Goal: Information Seeking & Learning: Learn about a topic

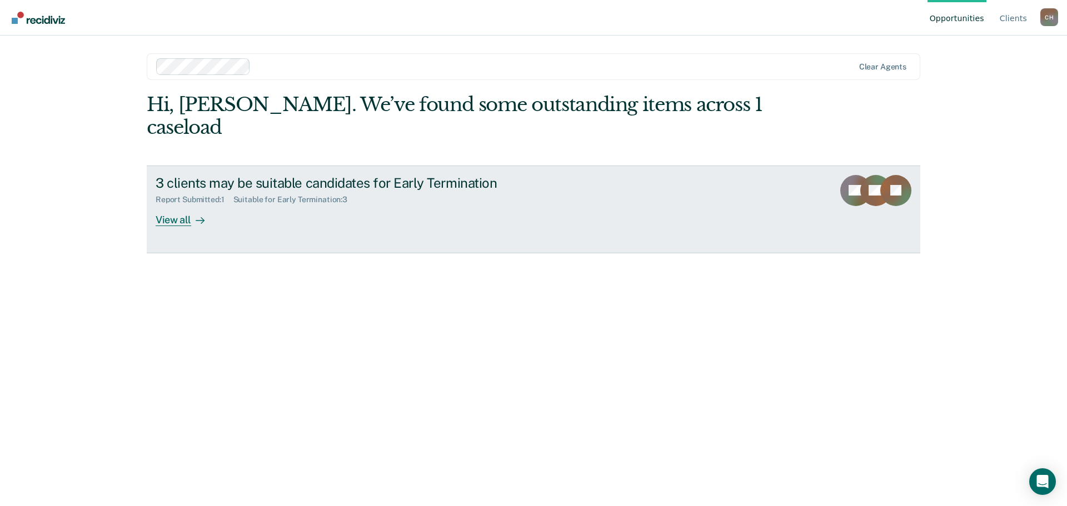
click at [180, 220] on div "View all" at bounding box center [187, 216] width 62 height 22
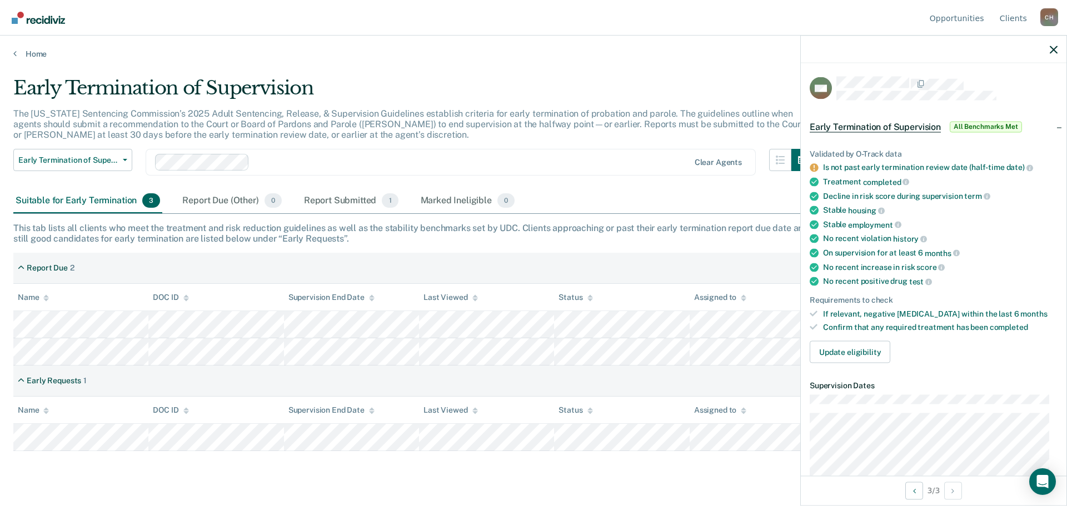
click at [902, 129] on span "Early Termination of Supervision" at bounding box center [875, 126] width 131 height 11
